Goal: Task Accomplishment & Management: Use online tool/utility

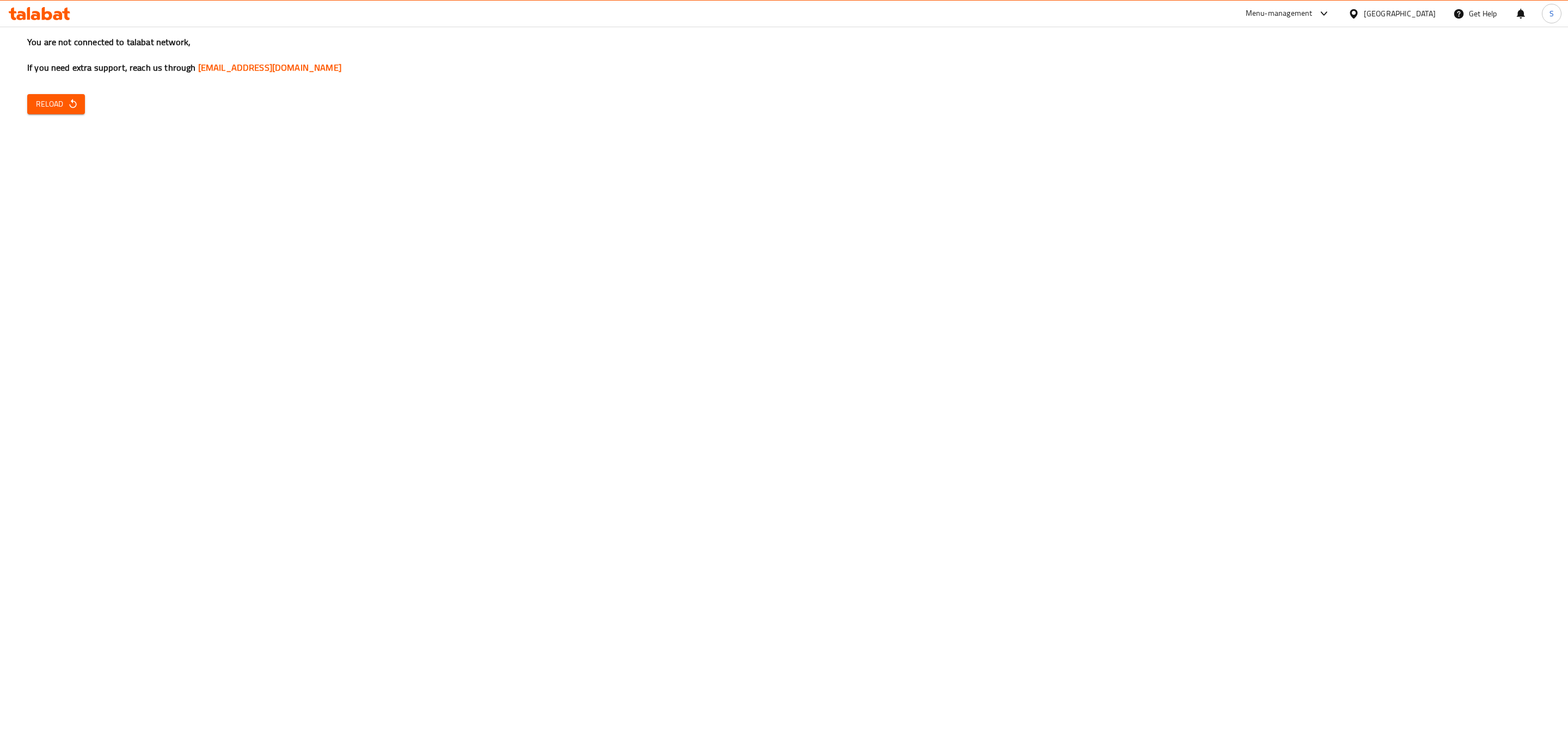
click at [44, 104] on span "Reload" at bounding box center [55, 105] width 41 height 14
click at [536, 135] on div "You are not connected to talabat network, If you need extra support, reach us t…" at bounding box center [784, 372] width 1568 height 743
click at [1340, 3] on div "Menu-management" at bounding box center [1288, 14] width 103 height 26
click at [1313, 10] on div "Menu-management" at bounding box center [1279, 13] width 67 height 13
click at [1270, 72] on div "Agent Campaigns Center" at bounding box center [1270, 73] width 82 height 12
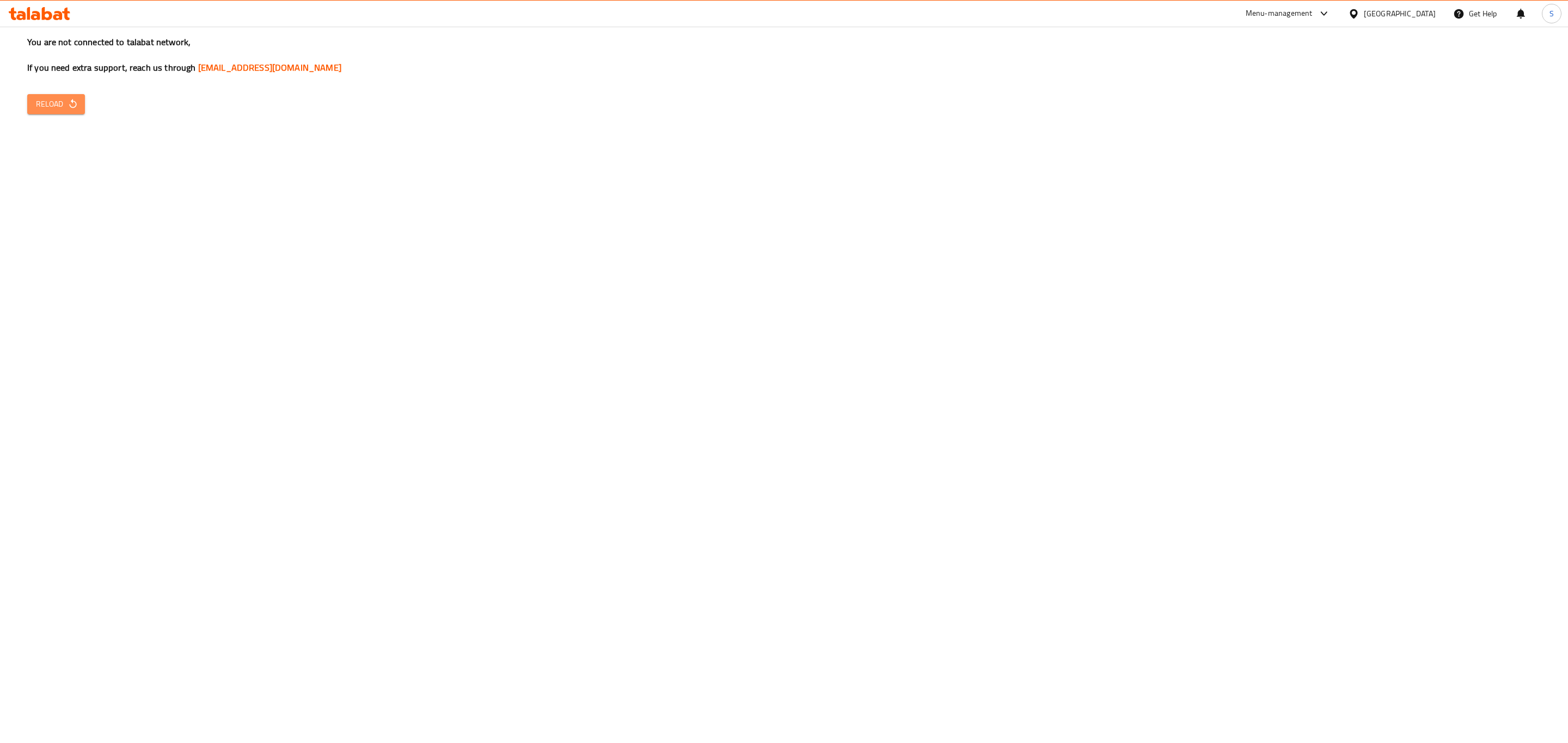
click at [52, 104] on span "Reload" at bounding box center [55, 105] width 41 height 14
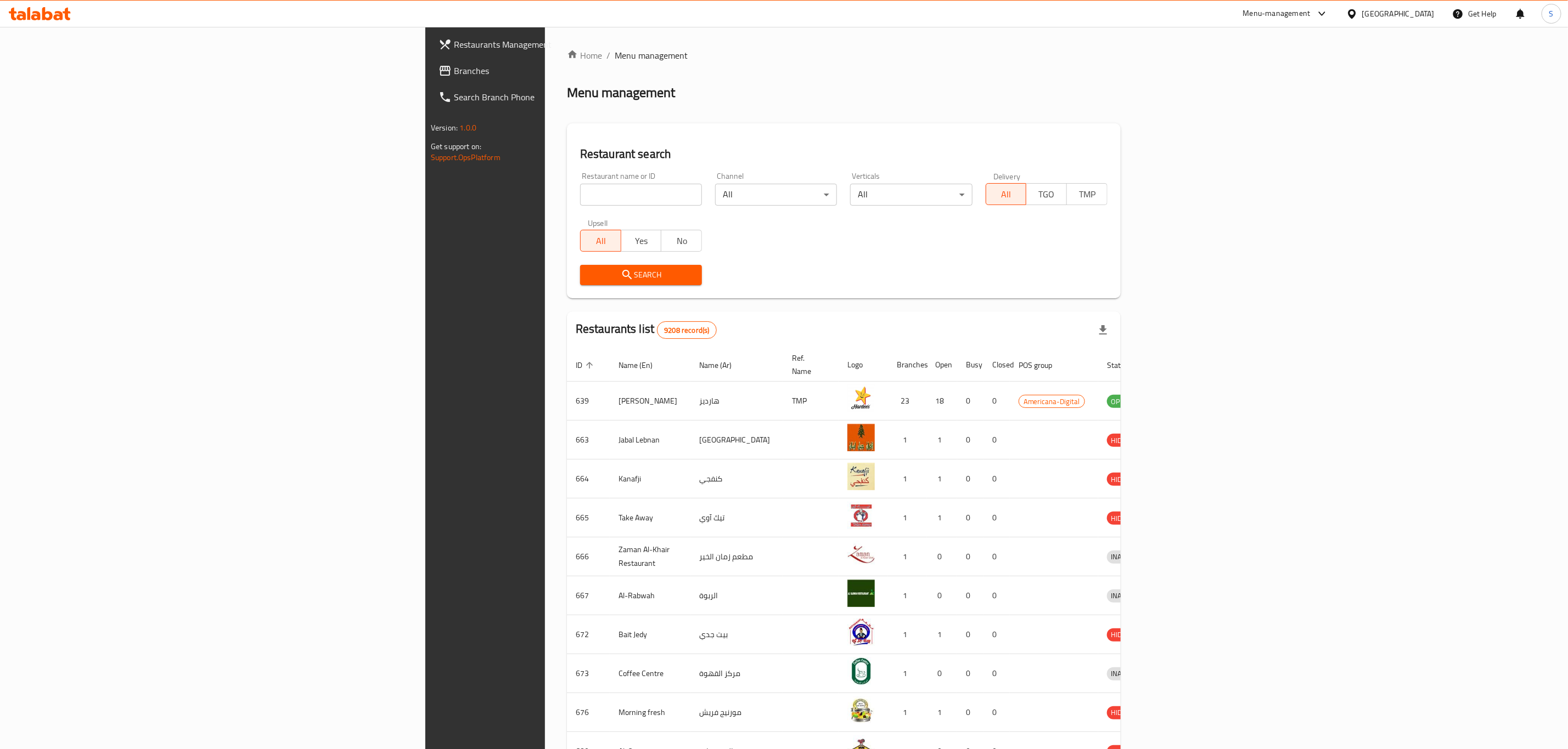
click at [580, 199] on input "search" at bounding box center [641, 195] width 122 height 22
type input "papa j"
click button "Search" at bounding box center [641, 275] width 122 height 20
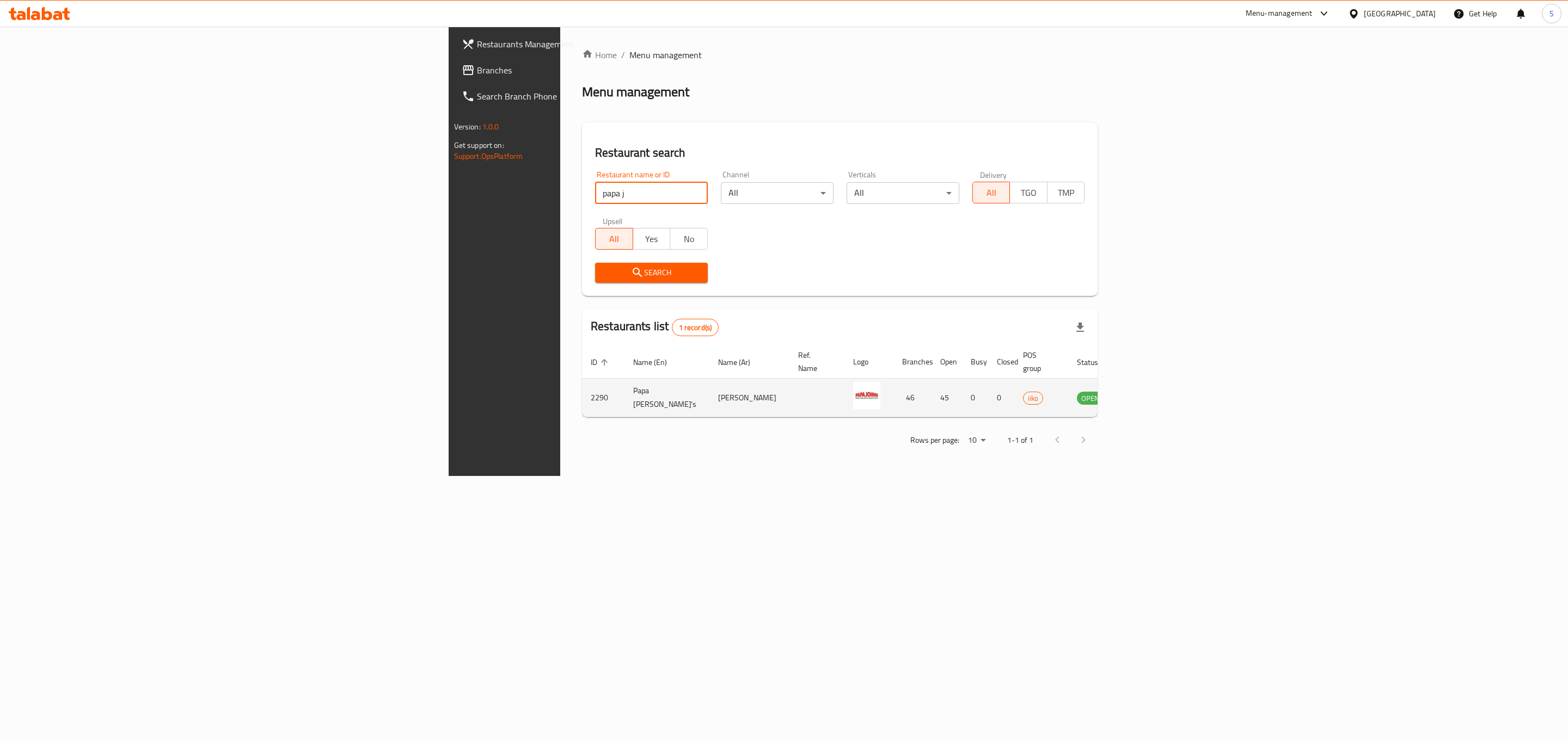
click at [1147, 391] on icon "enhanced table" at bounding box center [1140, 397] width 13 height 13
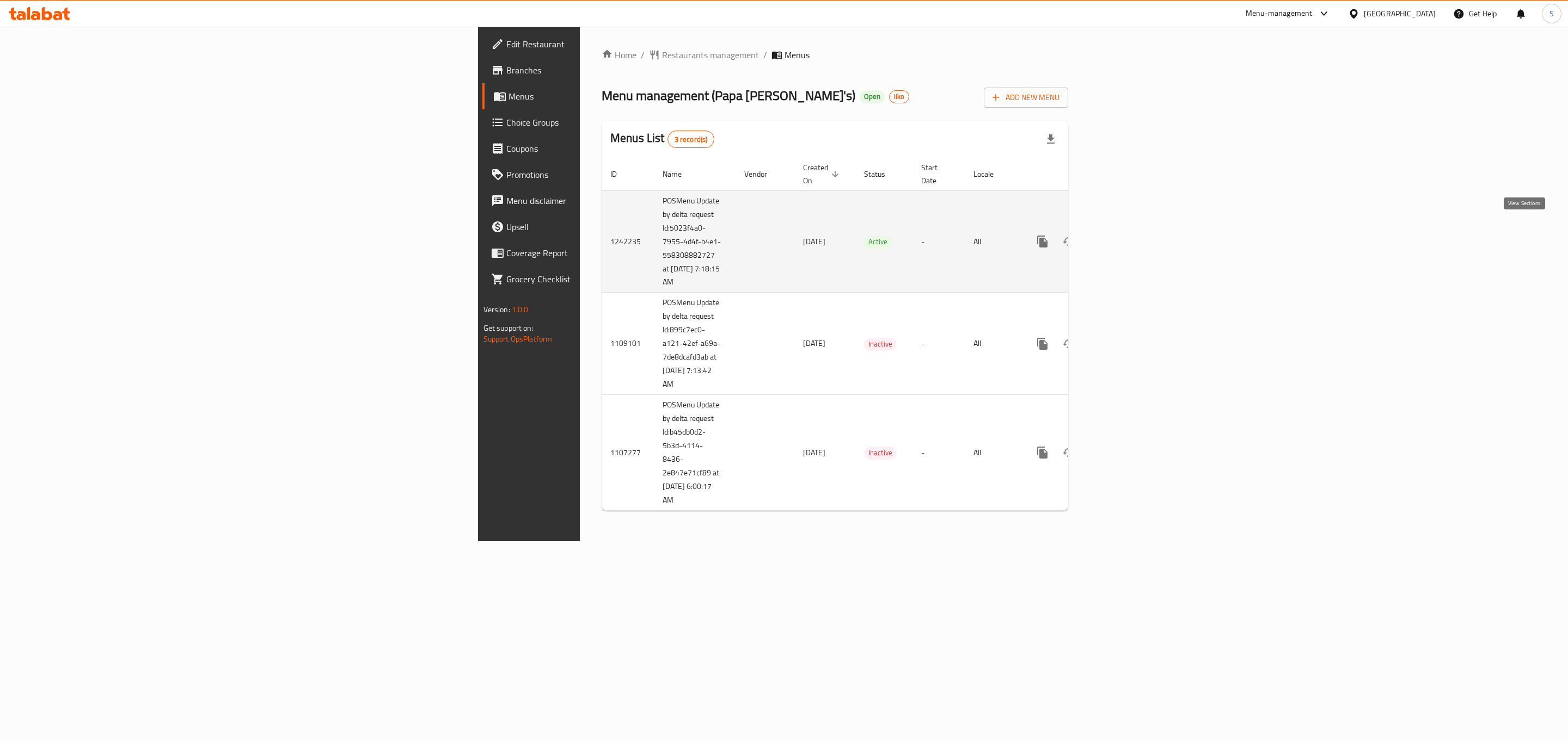
click at [1126, 237] on icon "enhanced table" at bounding box center [1121, 242] width 10 height 10
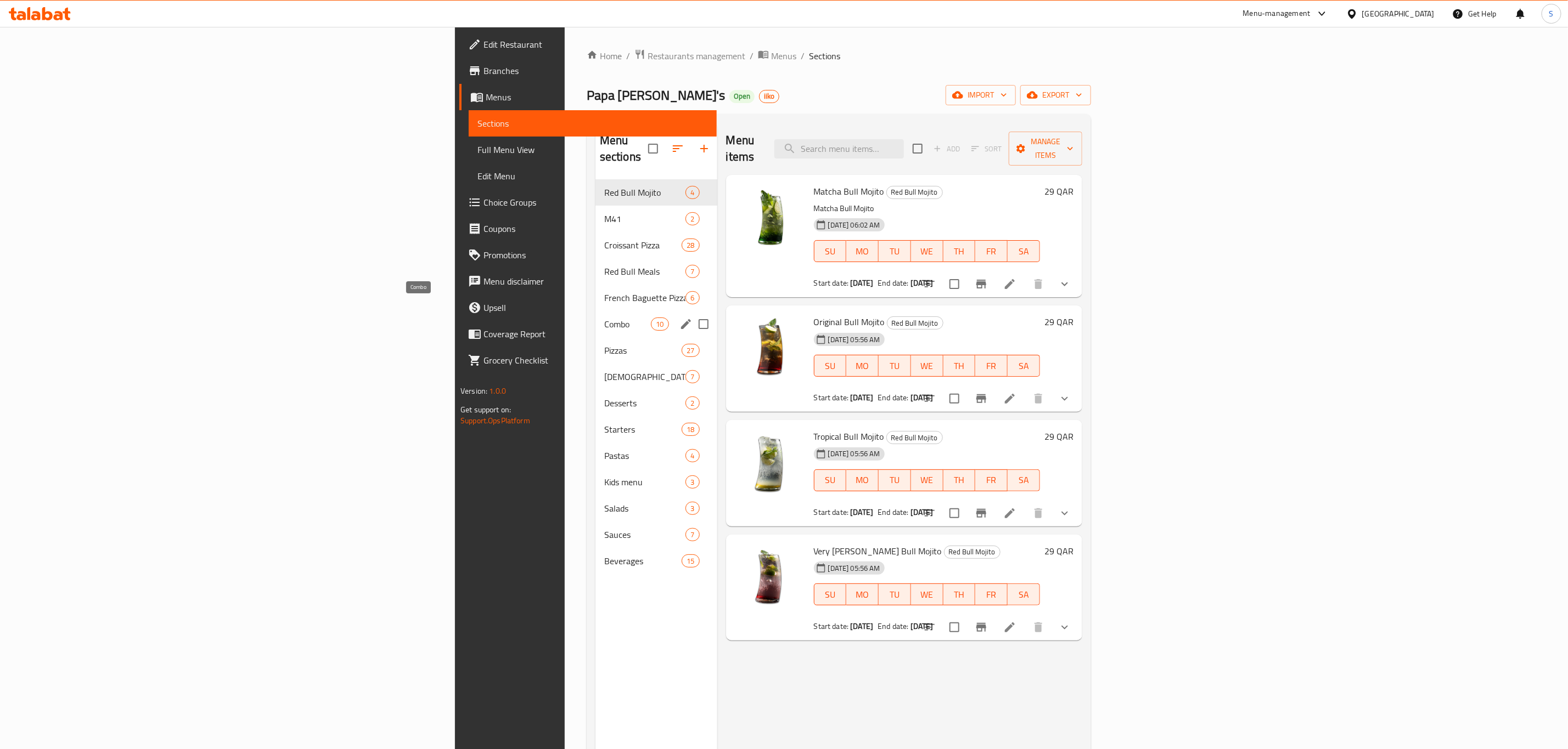
click at [604, 318] on span "Combo" at bounding box center [627, 324] width 47 height 13
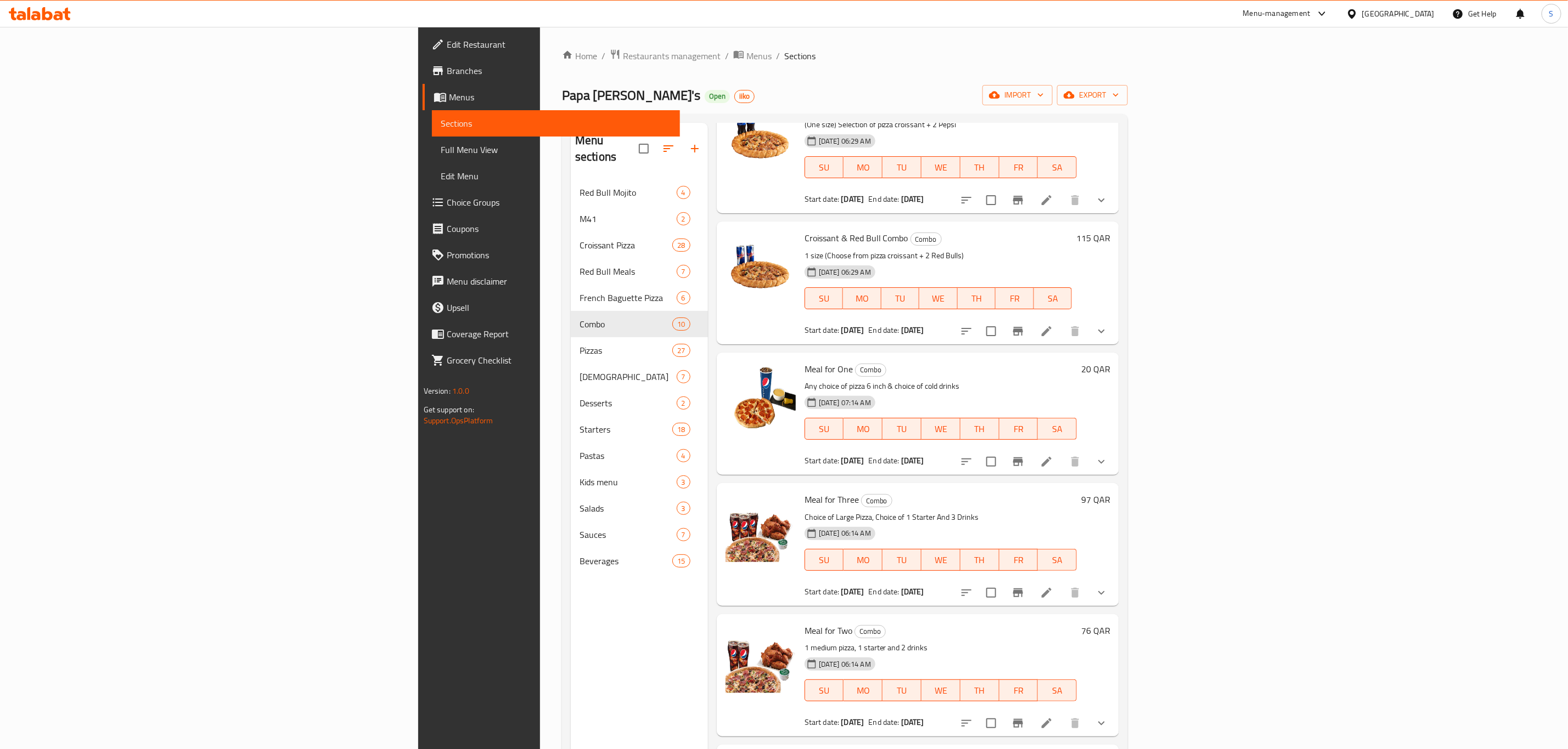
scroll to position [164, 0]
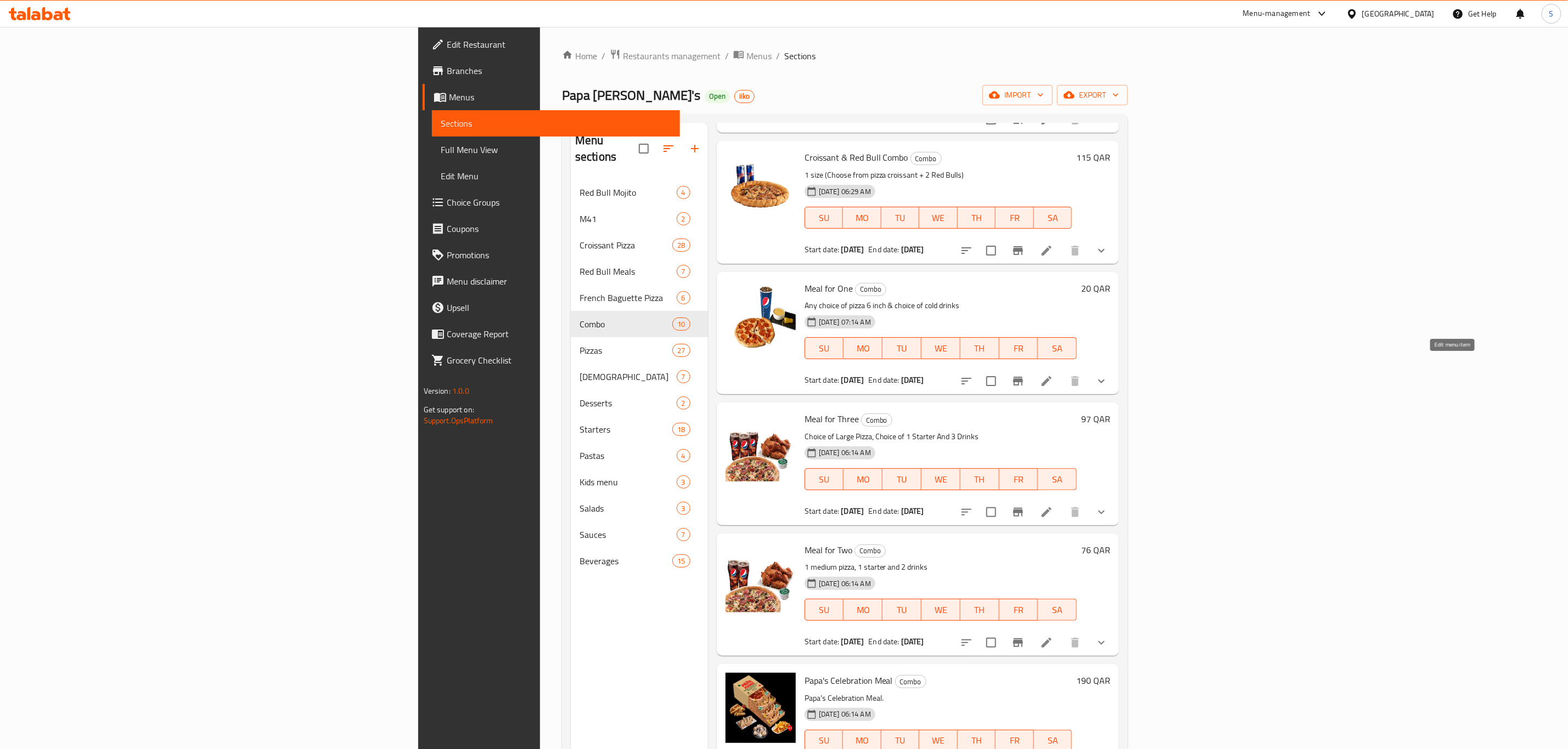
click at [1051, 376] on icon at bounding box center [1046, 381] width 10 height 10
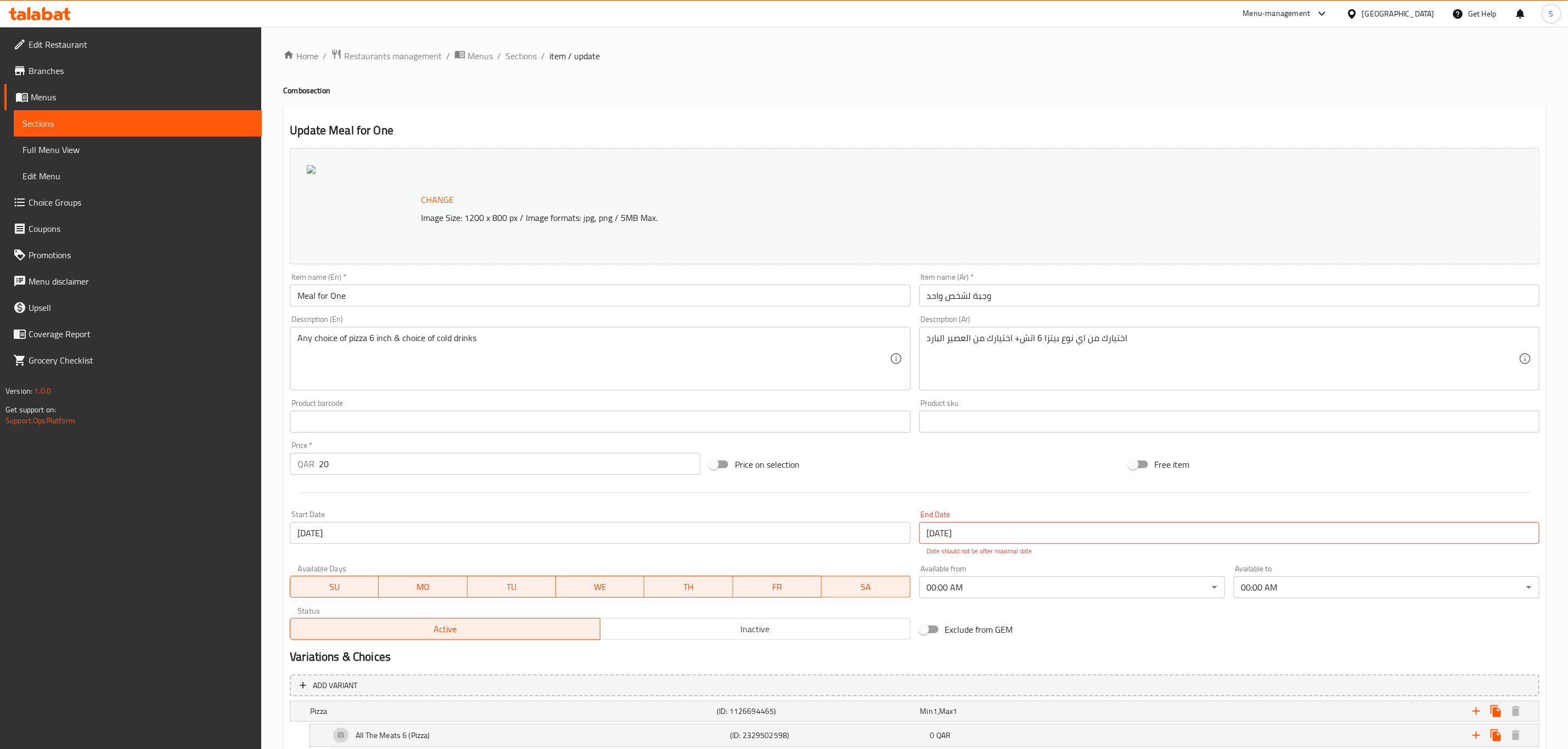
click at [1310, 17] on div "Menu-management" at bounding box center [1276, 13] width 68 height 13
click at [1276, 73] on div "Agent Campaigns Center" at bounding box center [1269, 74] width 83 height 12
